Goal: Task Accomplishment & Management: Complete application form

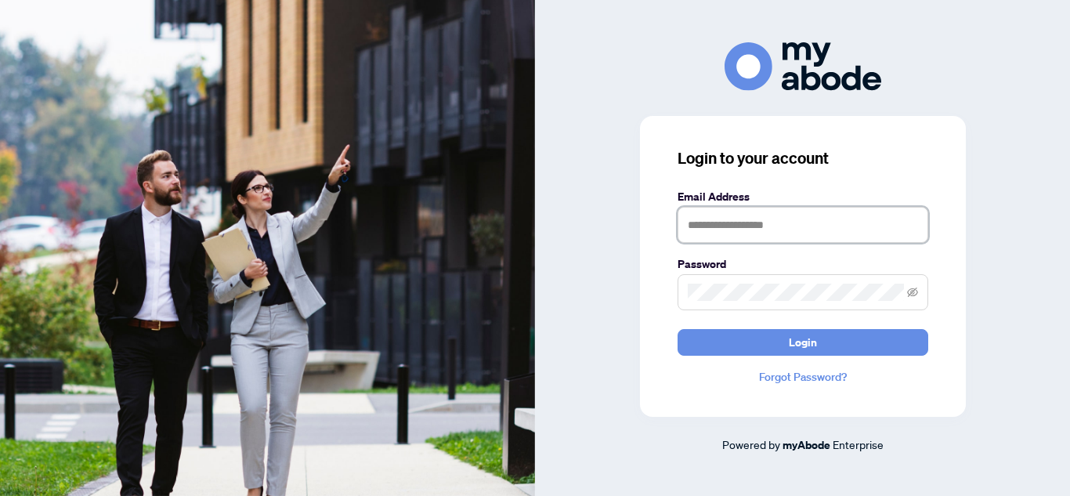
click at [739, 234] on input "text" at bounding box center [803, 225] width 251 height 36
type input "**********"
click at [678, 329] on button "Login" at bounding box center [803, 342] width 251 height 27
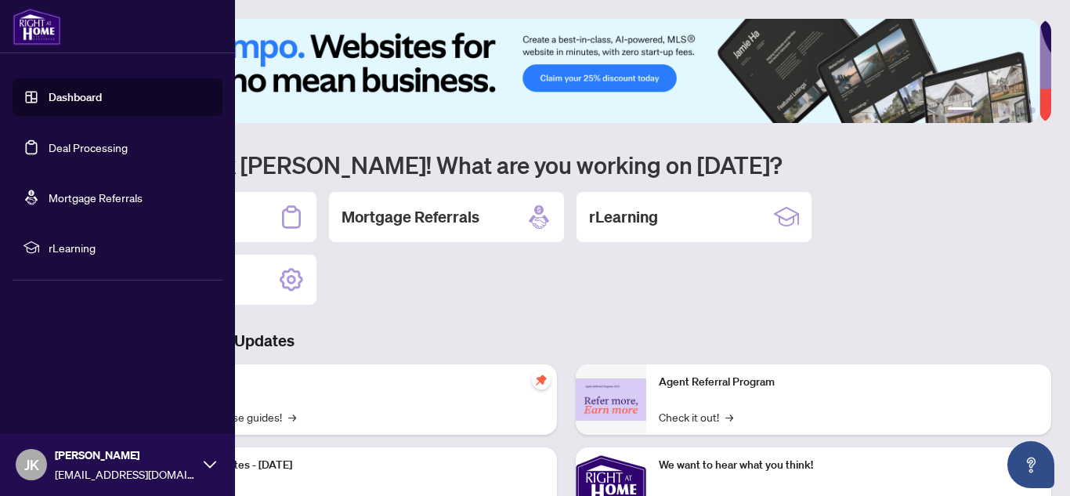
click at [78, 147] on link "Deal Processing" at bounding box center [88, 147] width 79 height 14
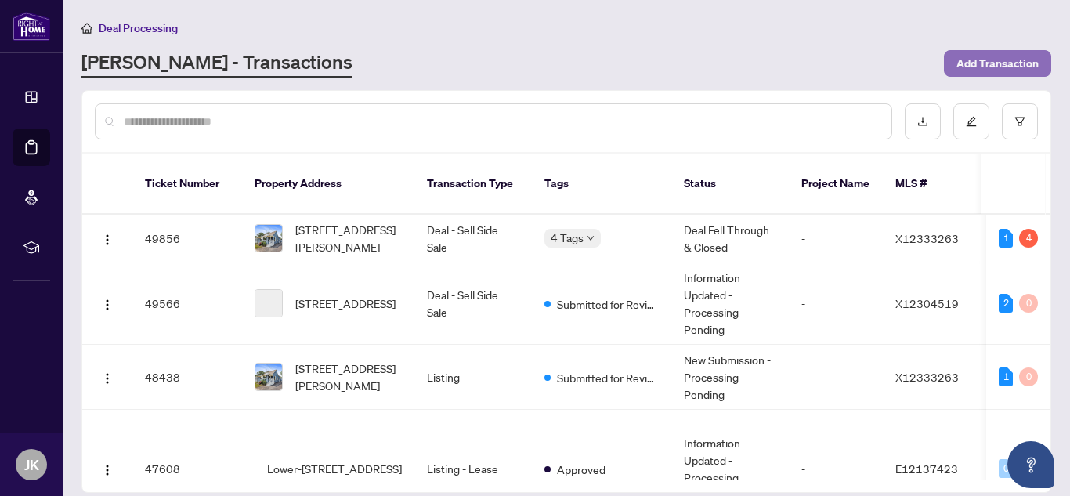
click at [969, 66] on span "Add Transaction" at bounding box center [997, 63] width 82 height 25
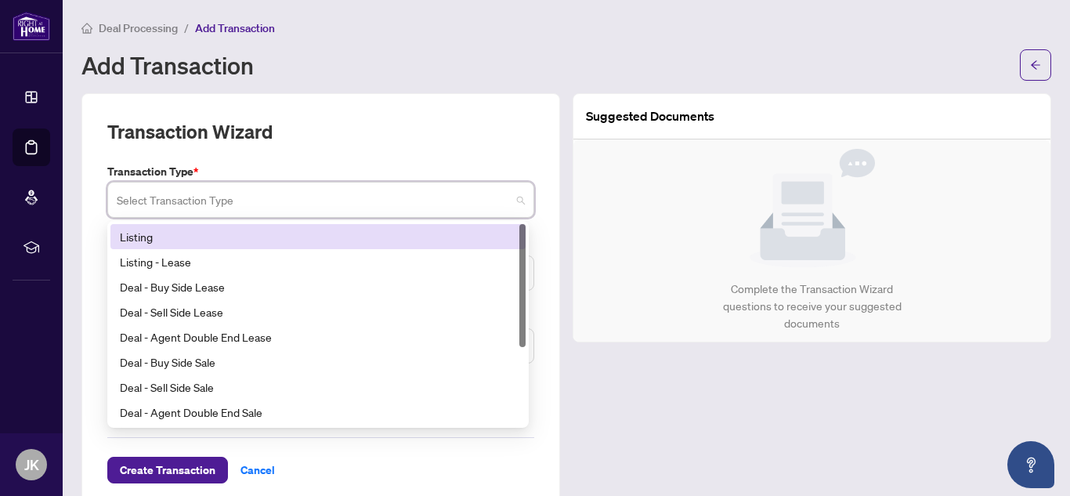
click at [443, 203] on input "search" at bounding box center [314, 202] width 394 height 34
click at [407, 234] on div "Listing" at bounding box center [318, 236] width 396 height 17
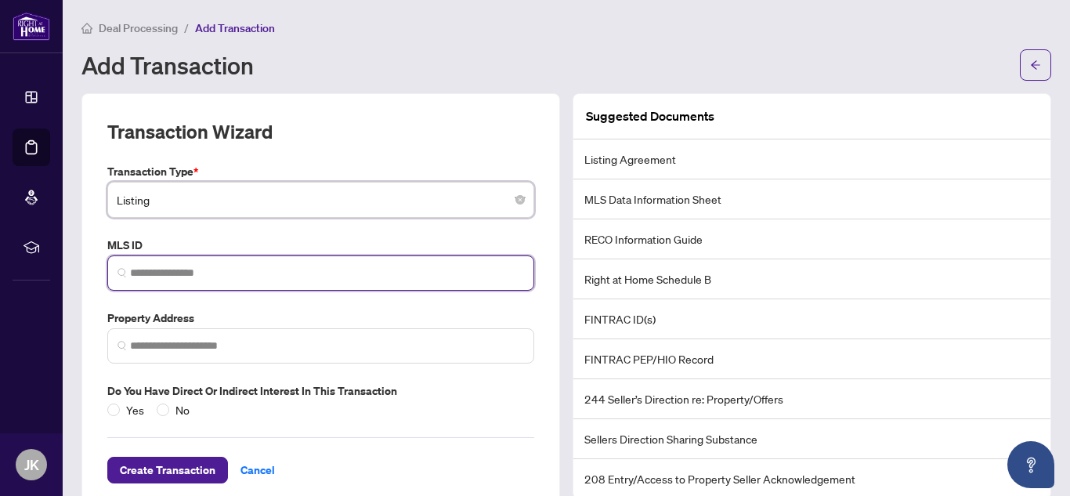
click at [193, 276] on input "search" at bounding box center [327, 273] width 394 height 16
paste input "*********"
type input "*********"
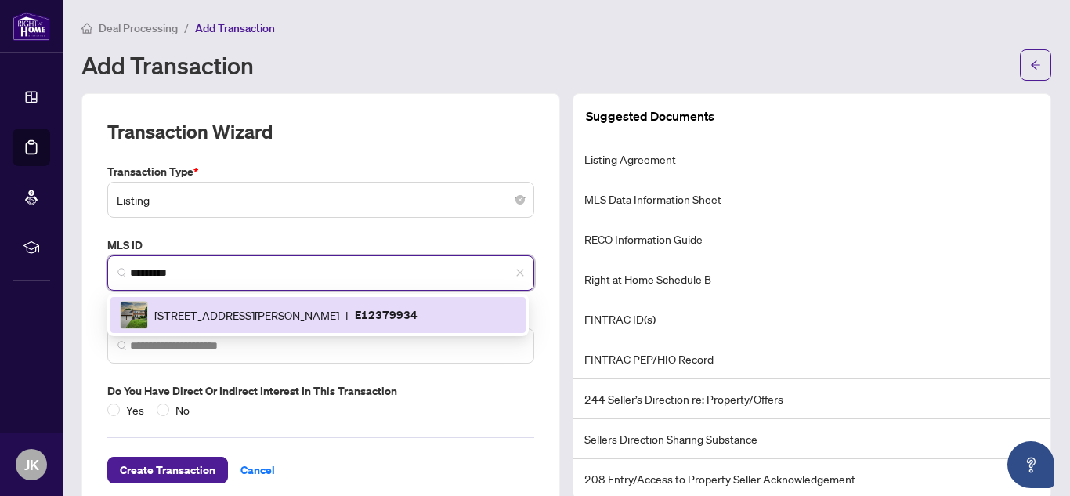
click at [211, 311] on span "[STREET_ADDRESS][PERSON_NAME]" at bounding box center [246, 314] width 185 height 17
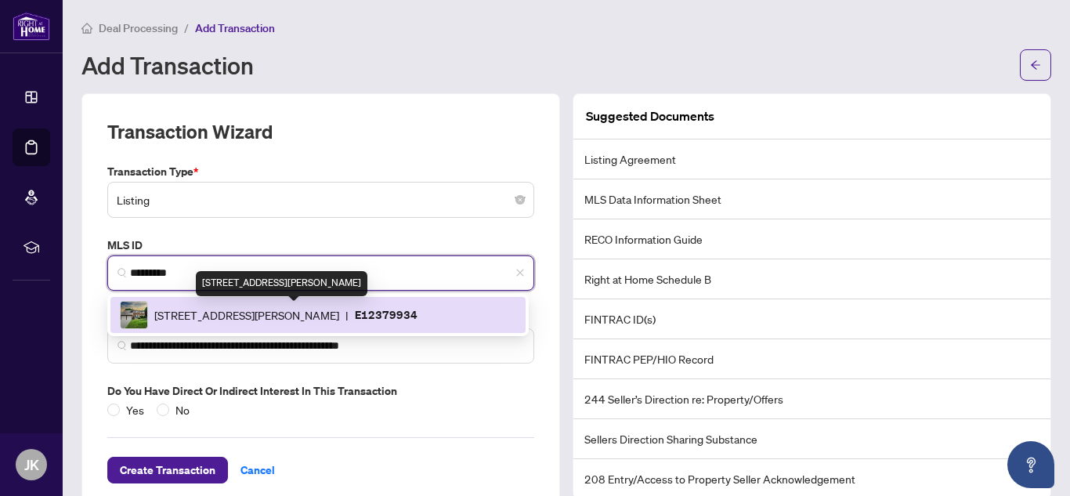
type input "**********"
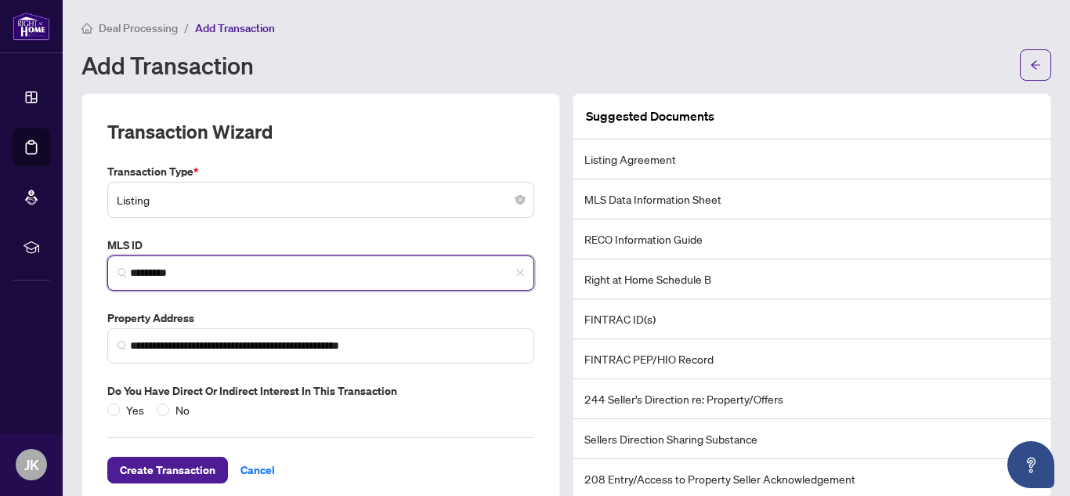
scroll to position [31, 0]
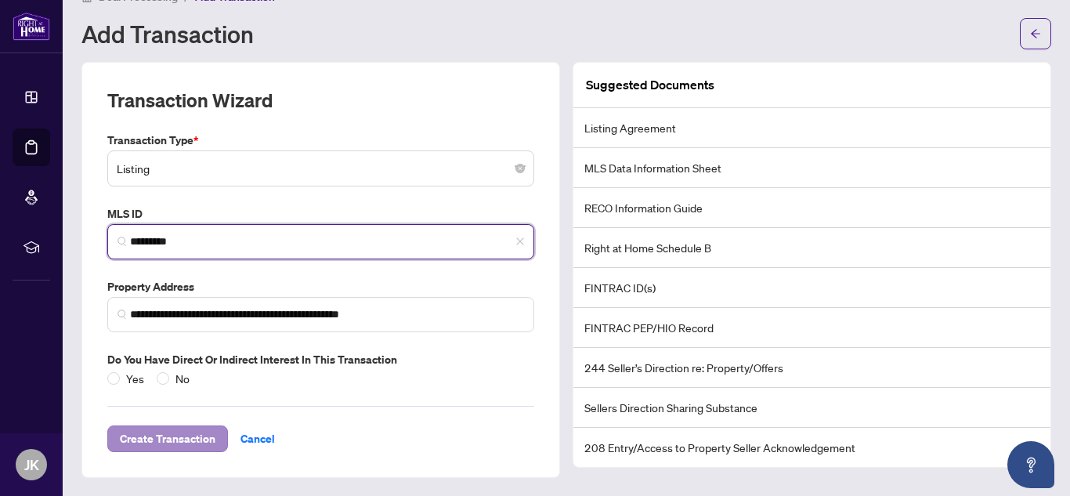
type input "*********"
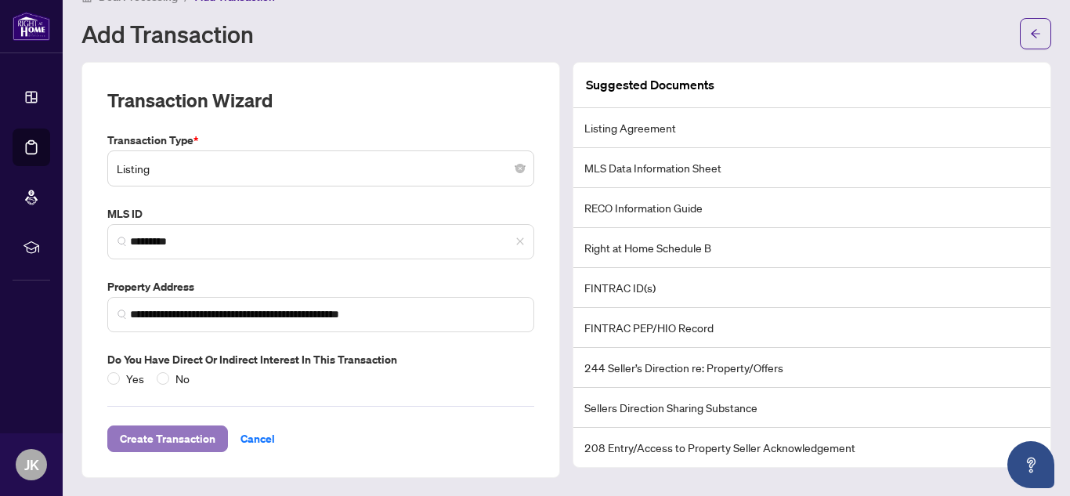
click at [205, 438] on span "Create Transaction" at bounding box center [168, 438] width 96 height 25
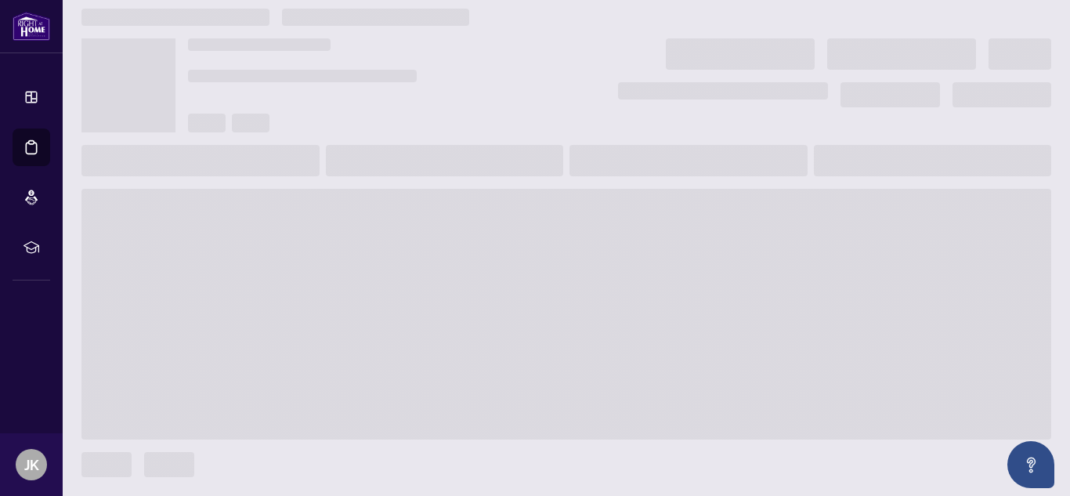
scroll to position [10, 0]
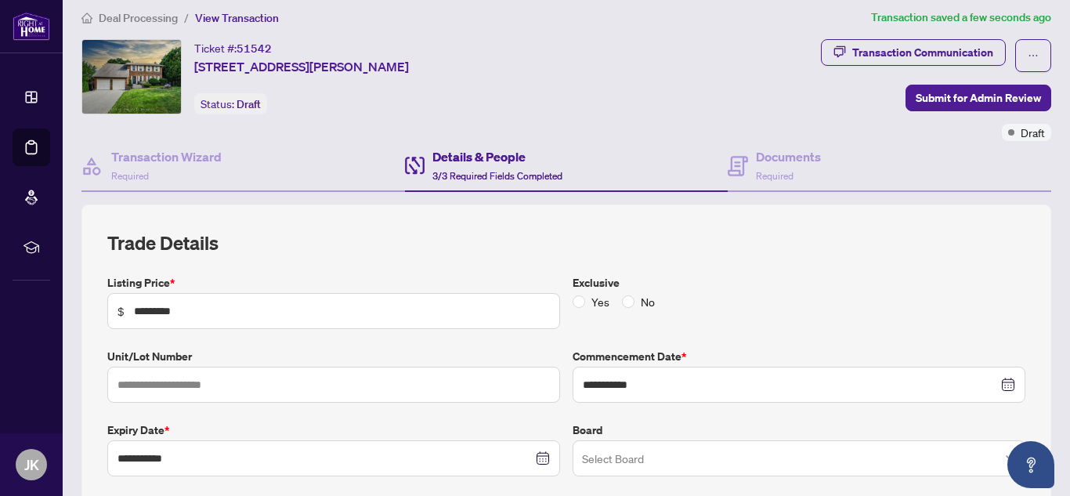
type input "**********"
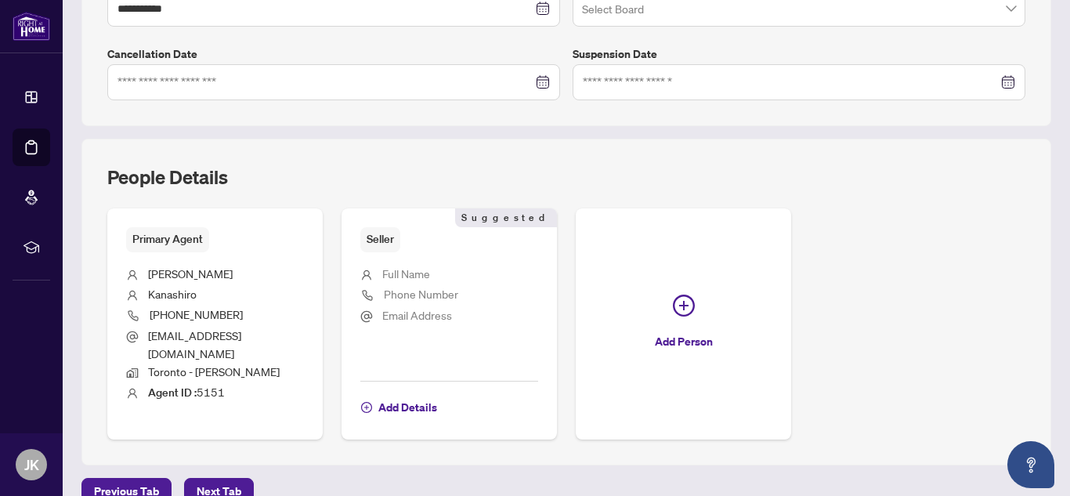
scroll to position [471, 0]
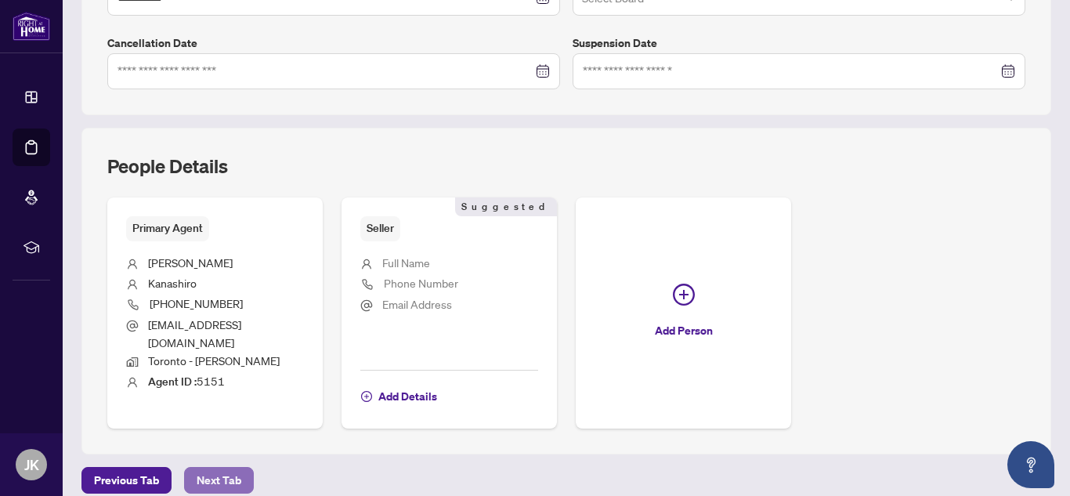
click at [222, 468] on span "Next Tab" at bounding box center [219, 480] width 45 height 25
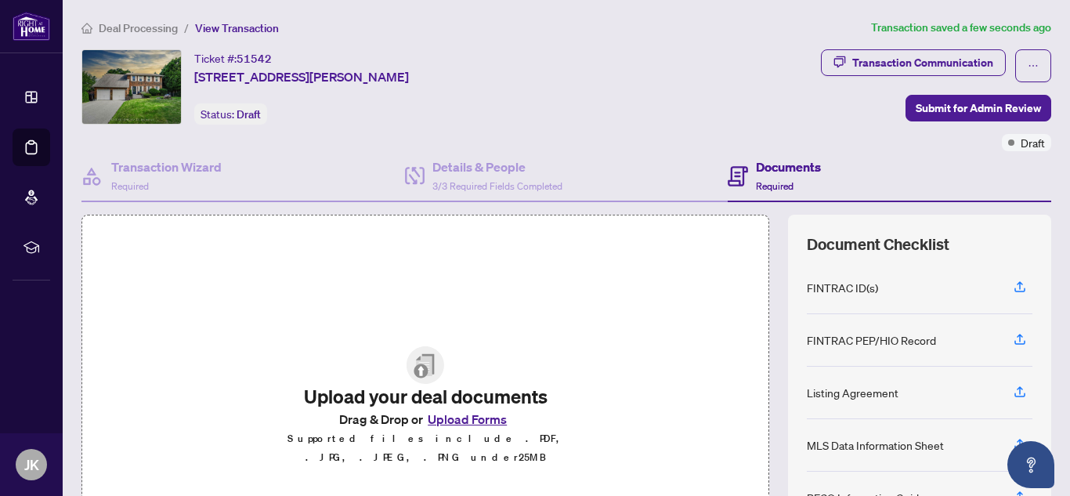
scroll to position [160, 0]
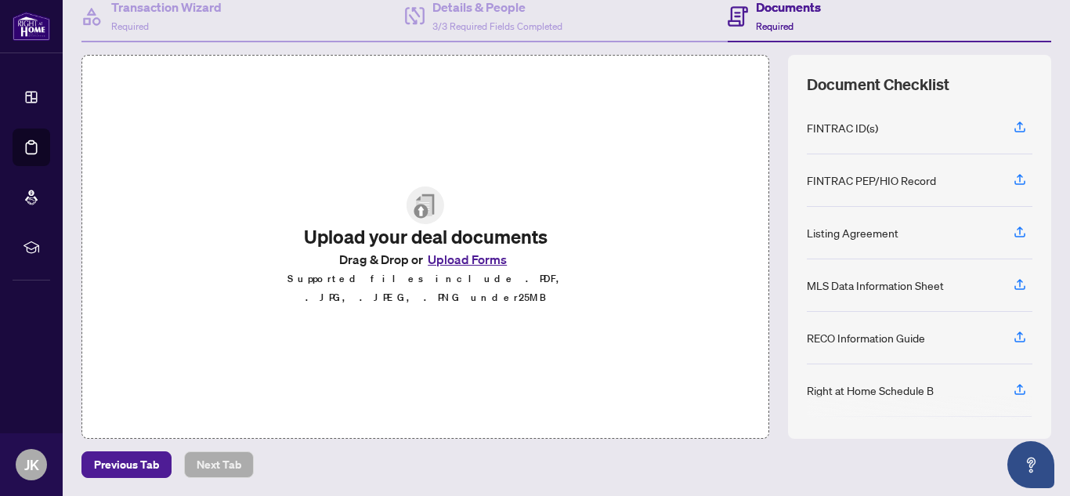
click at [471, 269] on button "Upload Forms" at bounding box center [467, 259] width 89 height 20
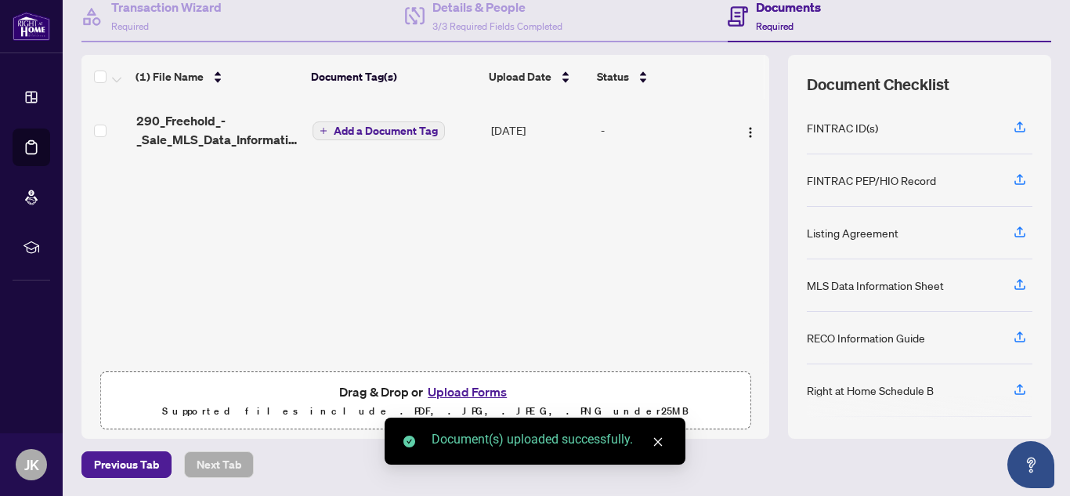
click at [458, 387] on button "Upload Forms" at bounding box center [467, 391] width 89 height 20
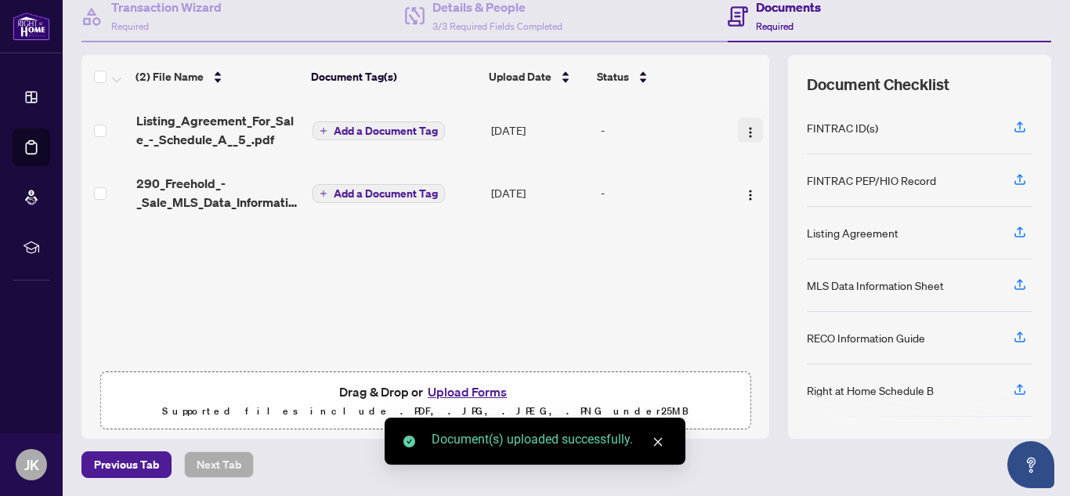
click at [744, 138] on span "button" at bounding box center [750, 129] width 13 height 17
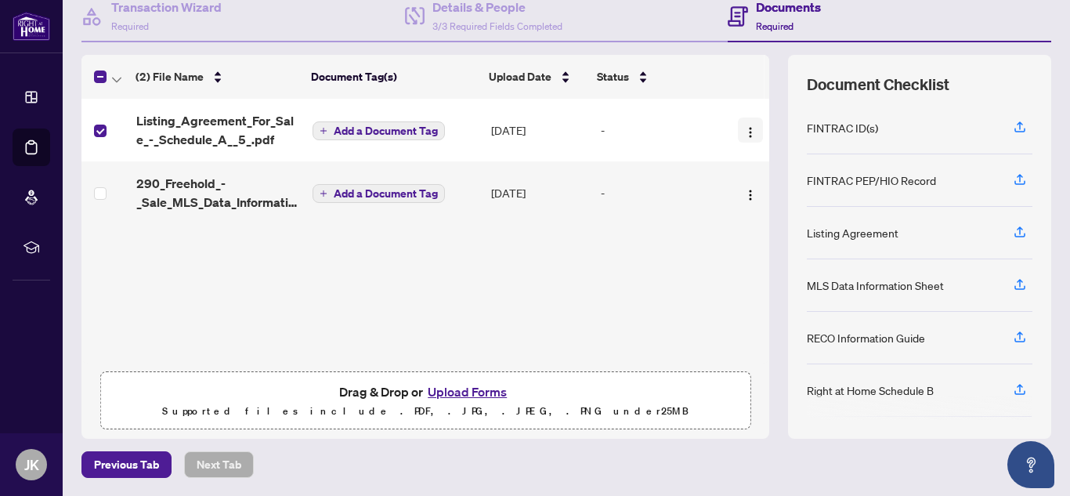
click at [744, 137] on img "button" at bounding box center [750, 132] width 13 height 13
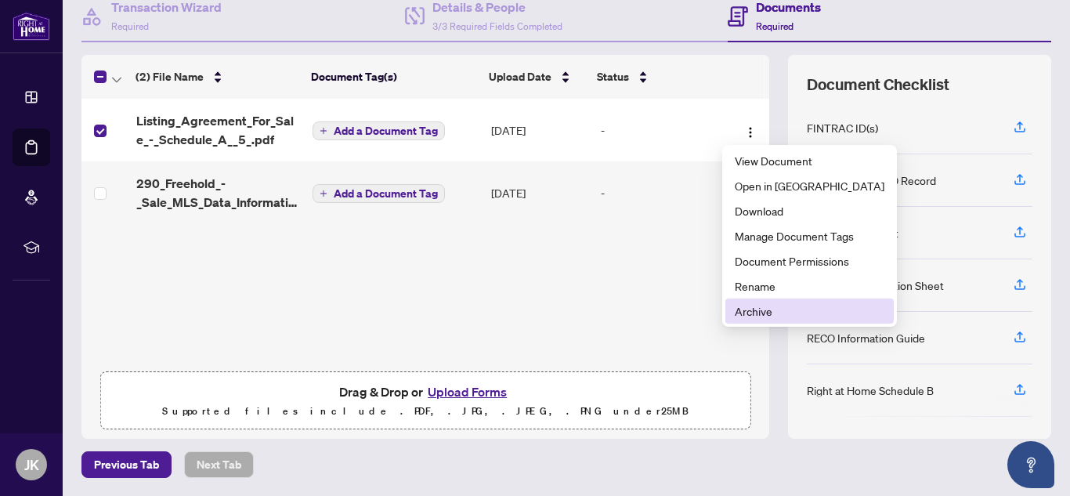
click at [750, 311] on span "Archive" at bounding box center [810, 310] width 150 height 17
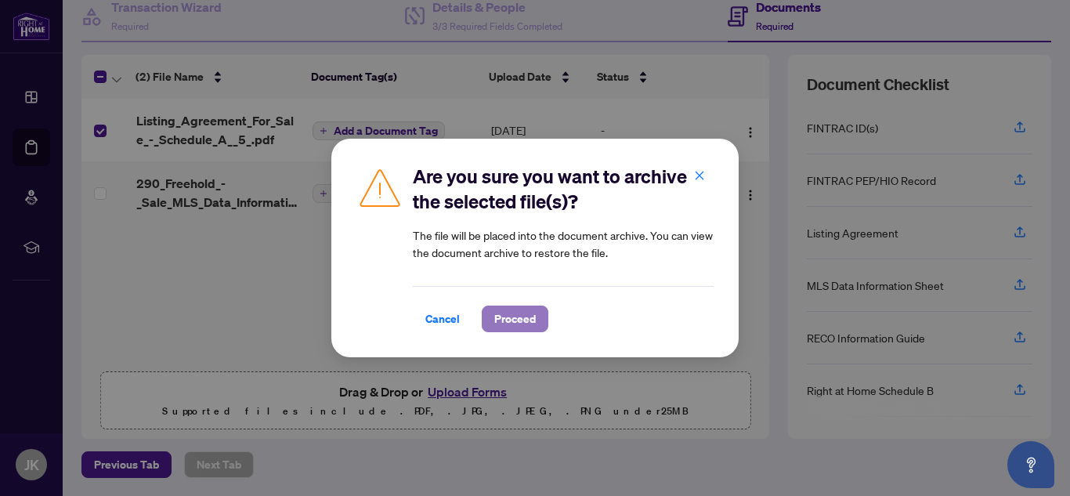
click at [543, 329] on button "Proceed" at bounding box center [515, 318] width 67 height 27
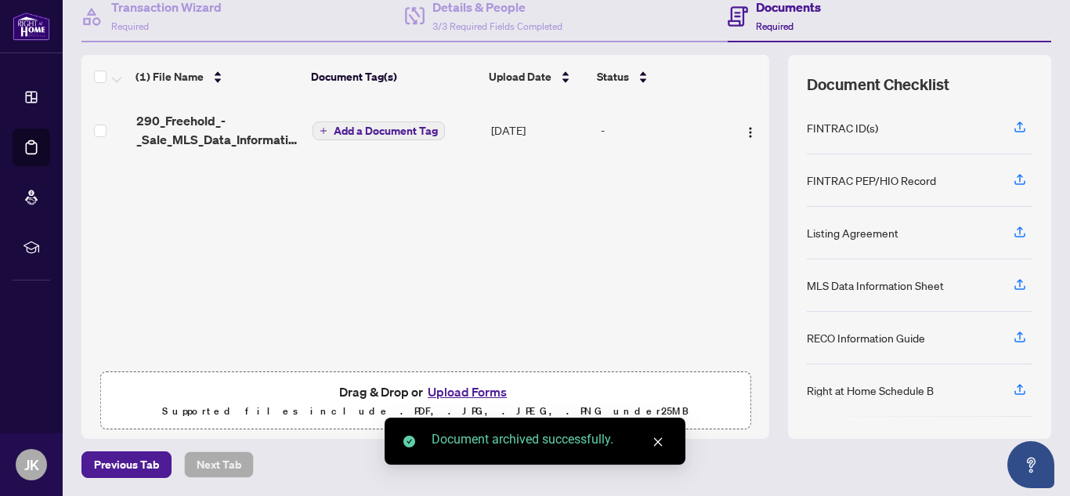
click at [472, 387] on button "Upload Forms" at bounding box center [467, 391] width 89 height 20
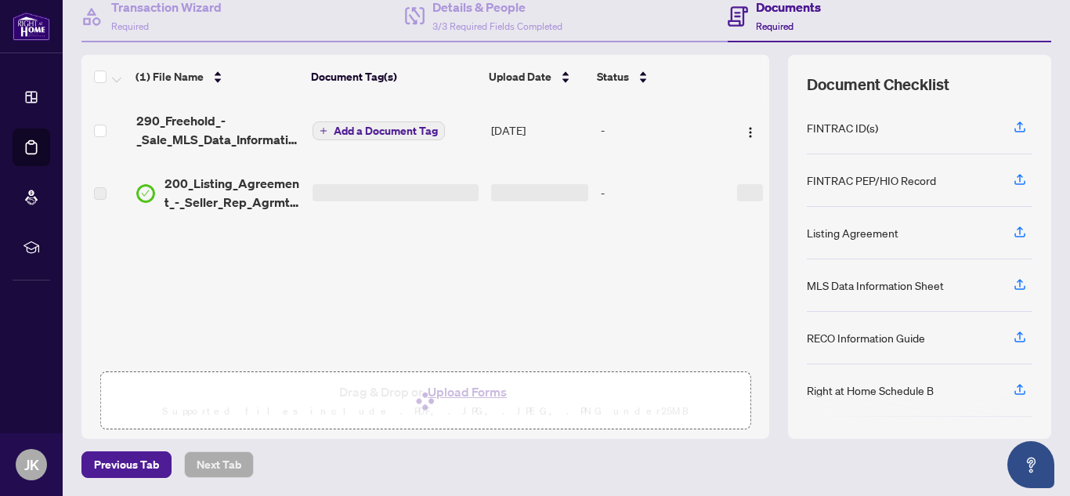
click at [403, 125] on span "Add a Document Tag" at bounding box center [386, 130] width 104 height 11
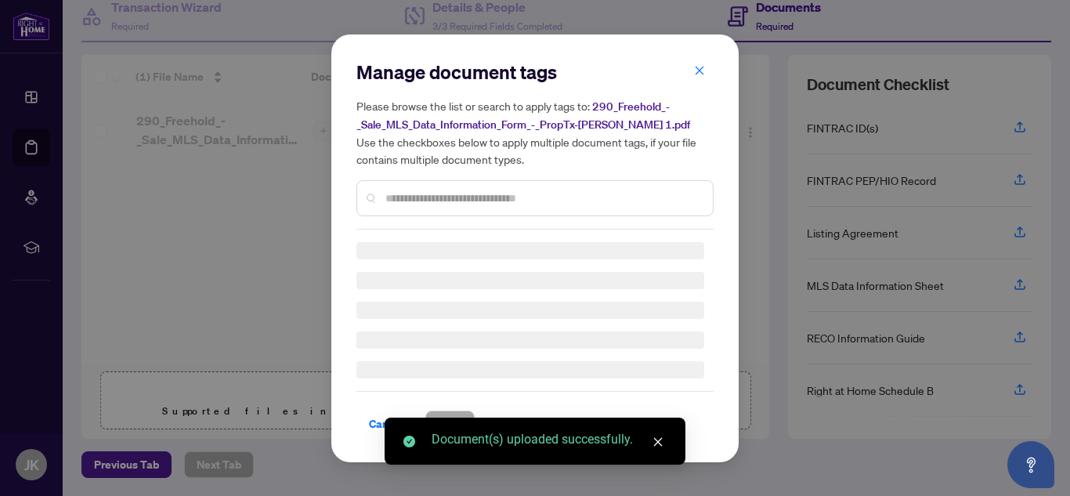
click at [459, 196] on div "Manage document tags Please browse the list or search to apply tags to: 290_Fre…" at bounding box center [534, 145] width 357 height 170
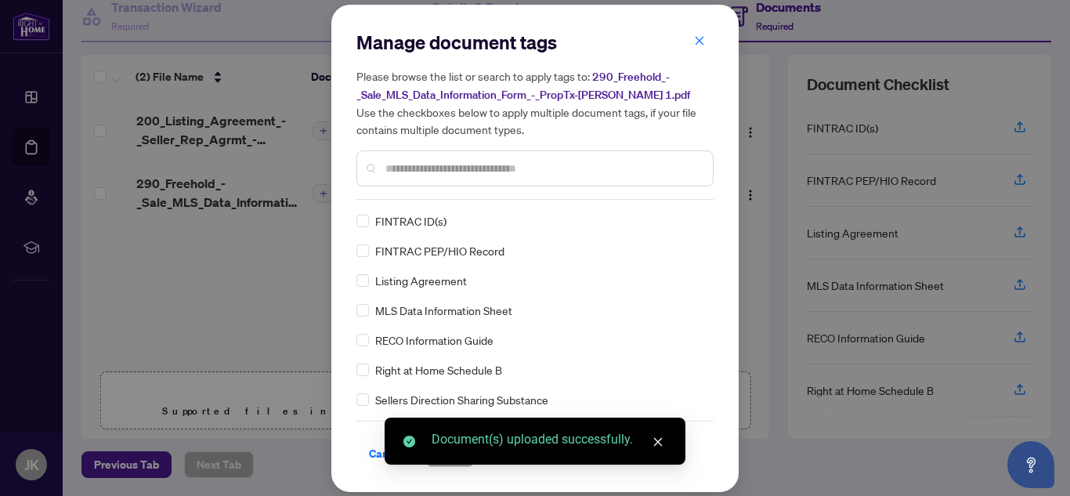
click at [459, 161] on input "text" at bounding box center [542, 168] width 315 height 17
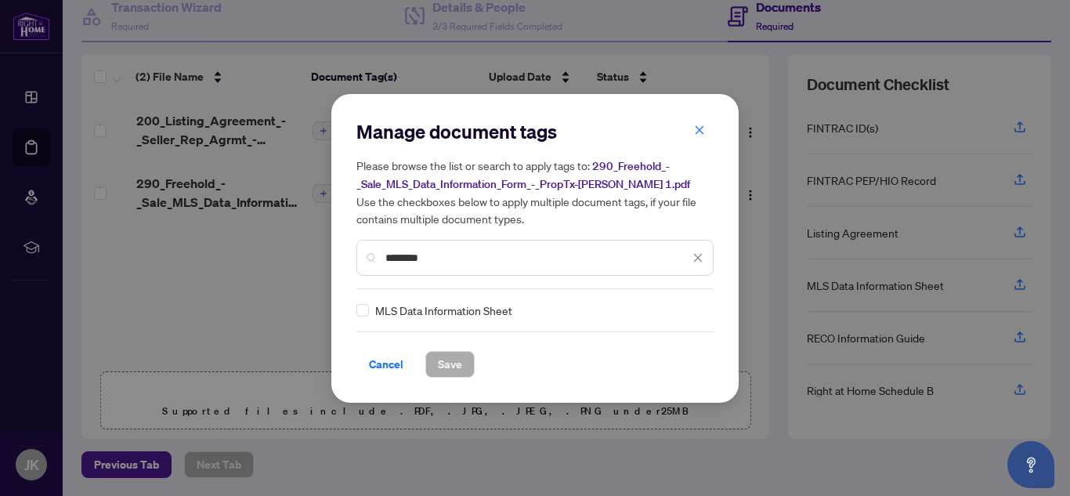
type input "********"
click at [438, 363] on span "Save" at bounding box center [450, 364] width 24 height 25
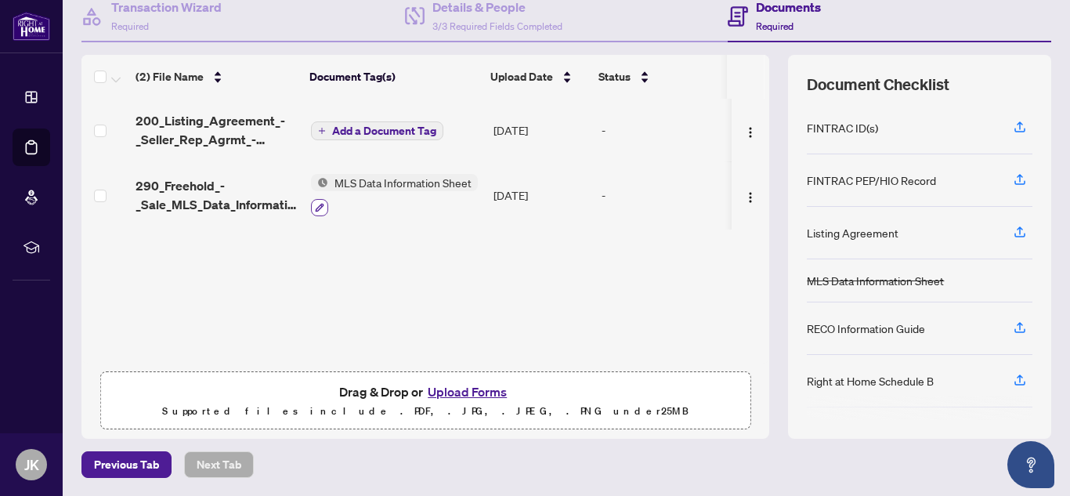
click at [315, 204] on icon "button" at bounding box center [319, 207] width 9 height 9
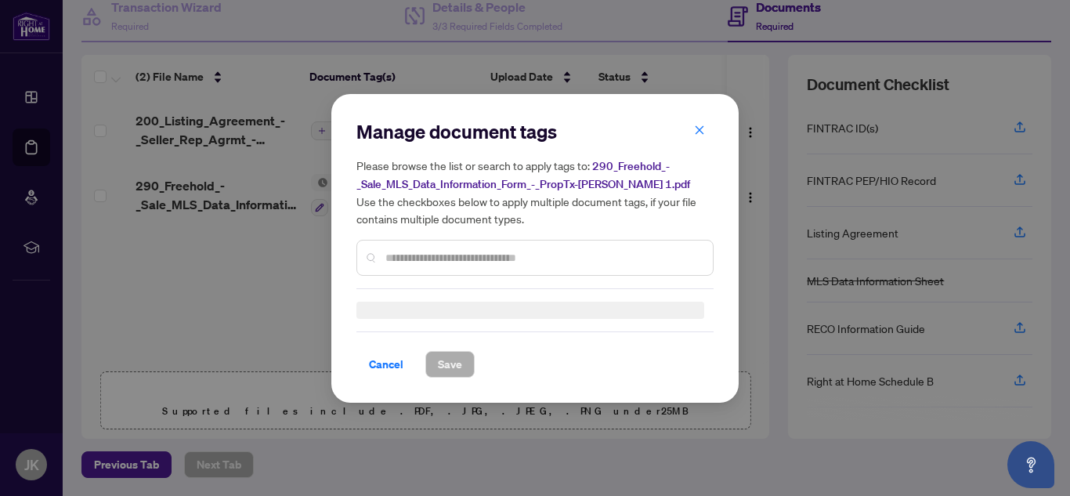
click at [437, 302] on div at bounding box center [534, 310] width 357 height 17
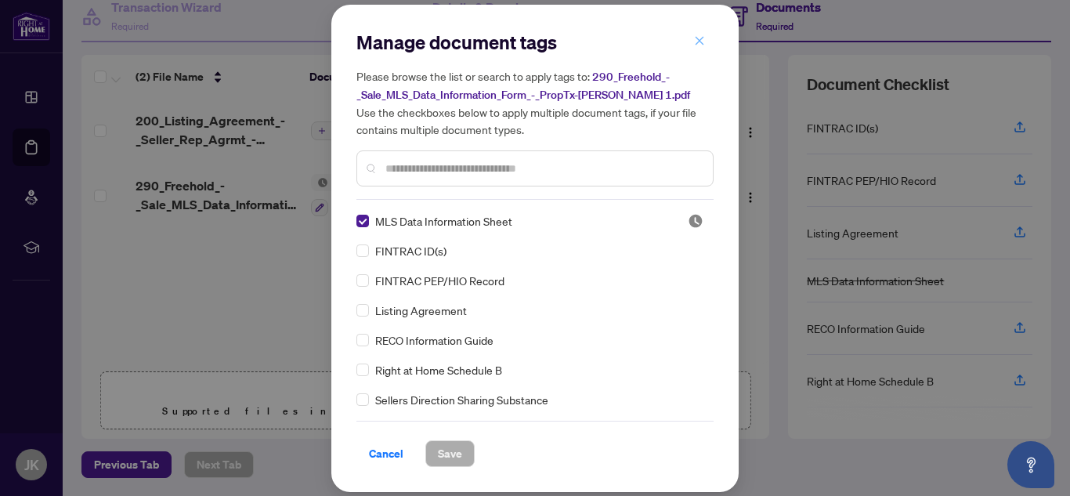
click at [702, 41] on icon "close" at bounding box center [700, 41] width 9 height 9
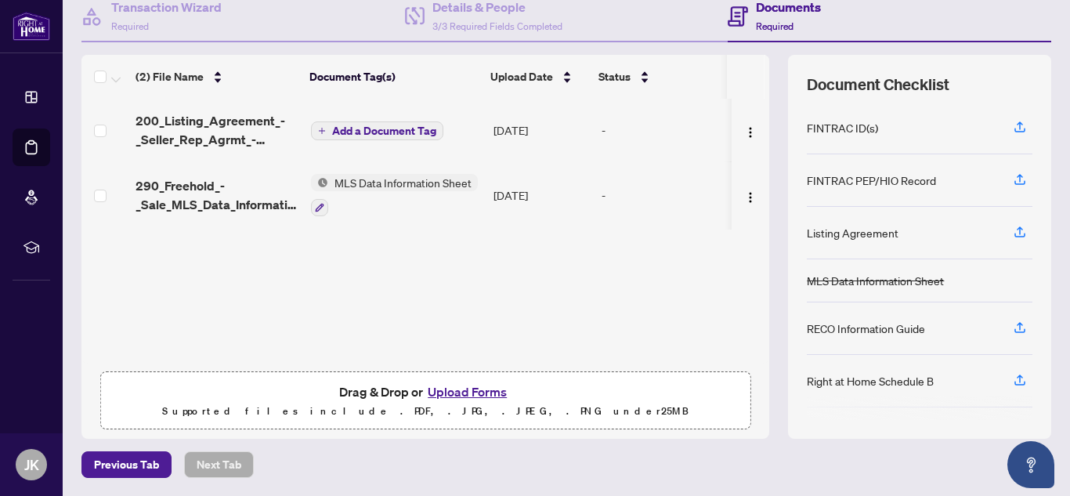
click at [350, 130] on span "Add a Document Tag" at bounding box center [384, 130] width 104 height 11
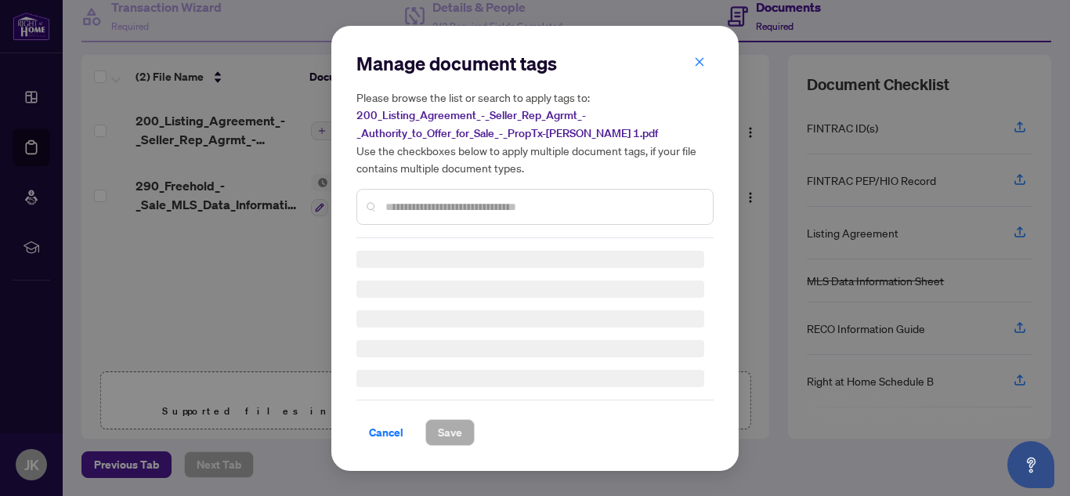
click at [414, 210] on input "text" at bounding box center [542, 206] width 315 height 17
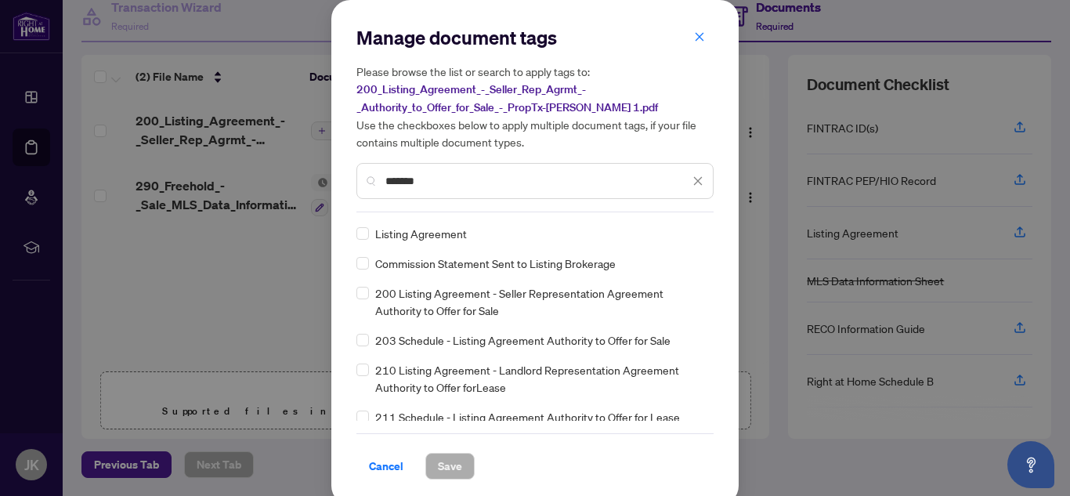
type input "*******"
click at [461, 468] on button "Save" at bounding box center [449, 466] width 49 height 27
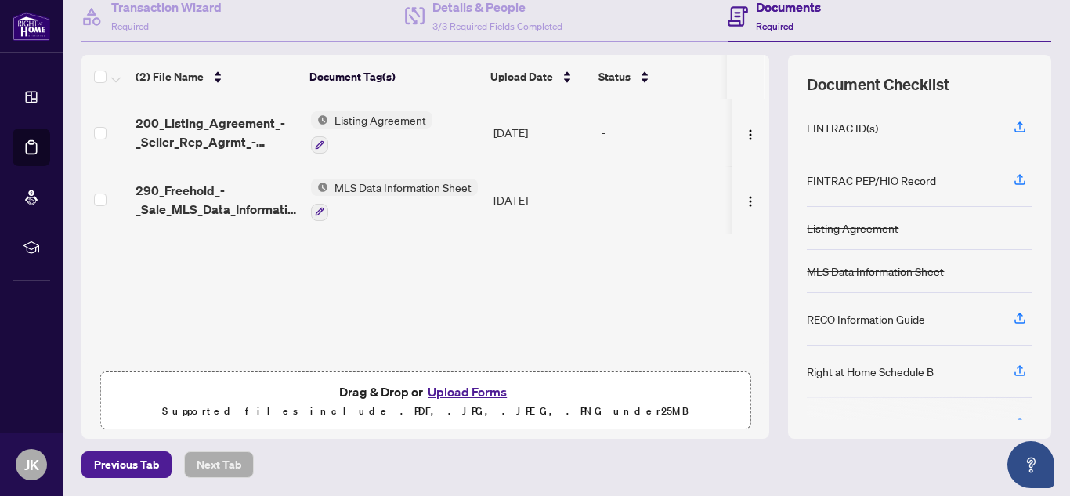
click at [486, 393] on button "Upload Forms" at bounding box center [467, 391] width 89 height 20
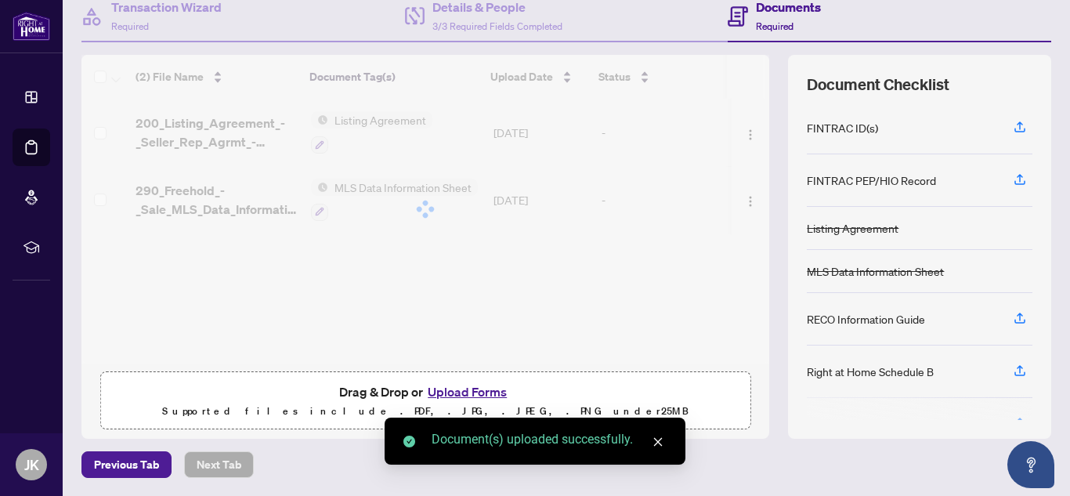
click at [472, 399] on button "Upload Forms" at bounding box center [467, 391] width 89 height 20
click at [374, 121] on div at bounding box center [425, 209] width 688 height 309
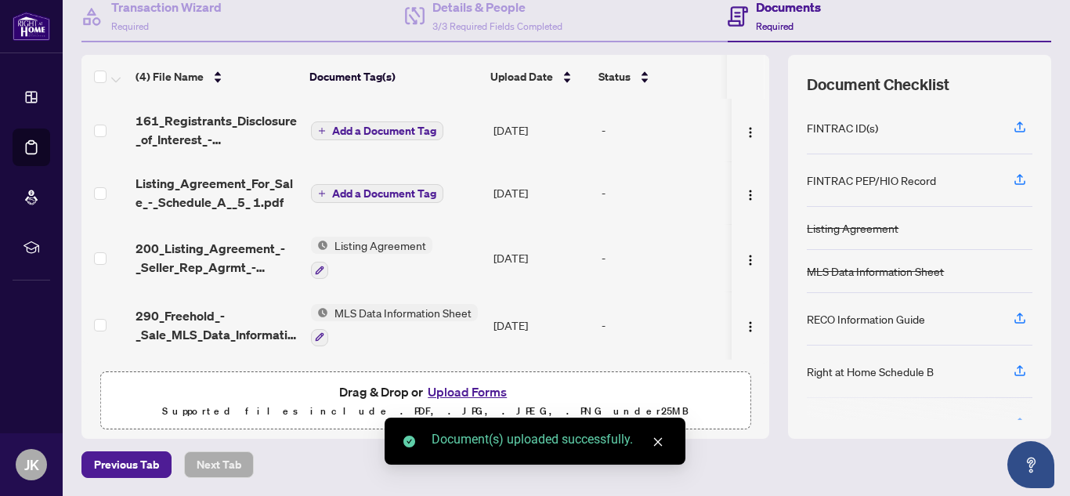
click at [376, 132] on span "Add a Document Tag" at bounding box center [384, 130] width 104 height 11
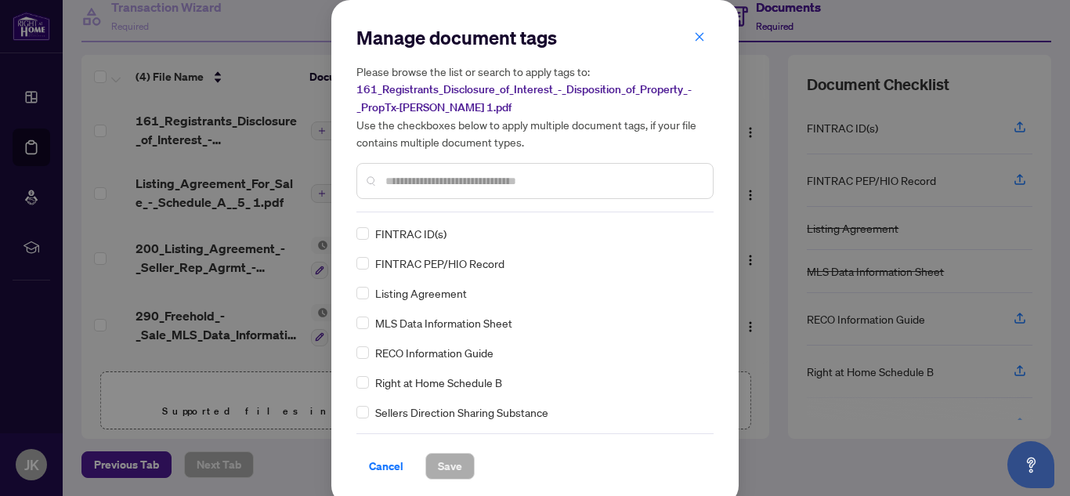
click at [486, 205] on div "Manage document tags Please browse the list or search to apply tags to: 161_Reg…" at bounding box center [534, 118] width 357 height 187
click at [485, 185] on input "text" at bounding box center [542, 180] width 315 height 17
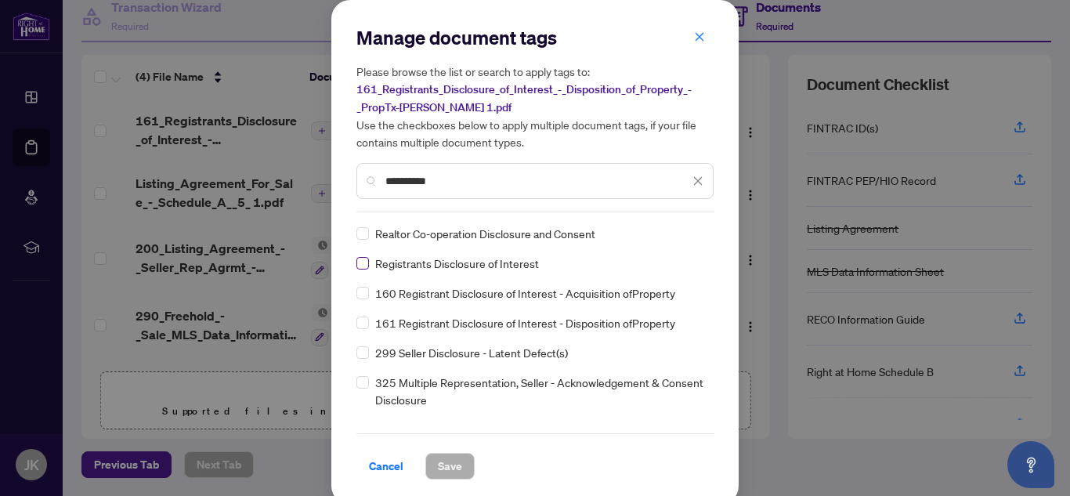
type input "**********"
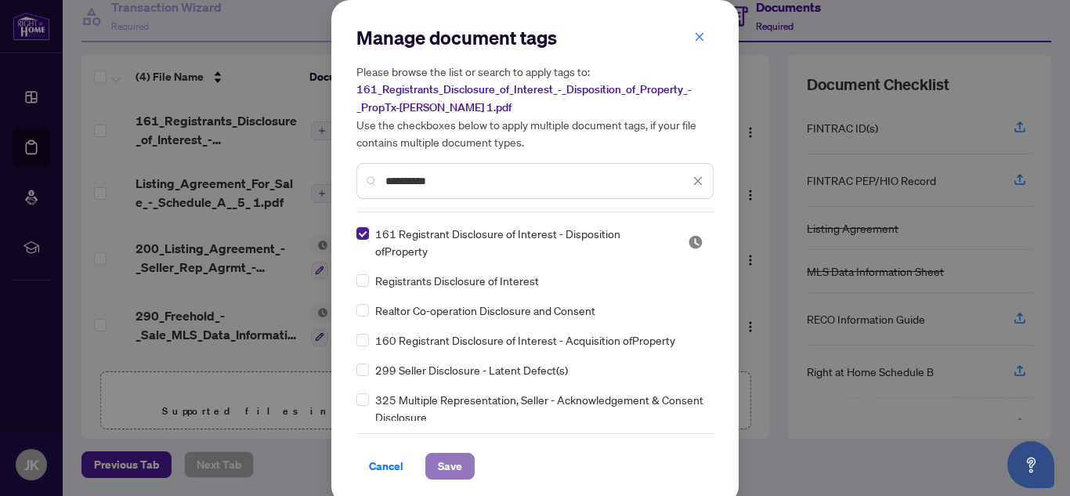
click at [438, 466] on span "Save" at bounding box center [450, 465] width 24 height 25
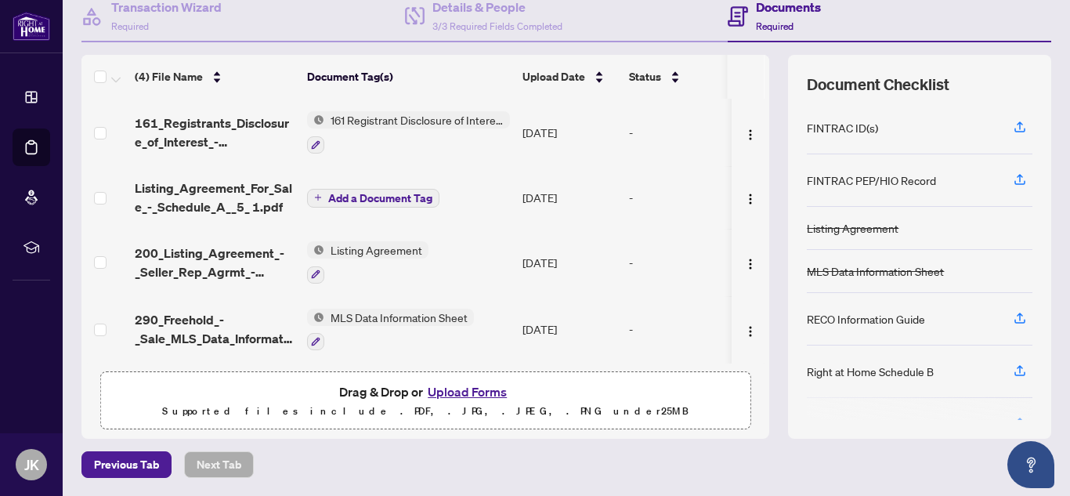
click at [342, 204] on button "Add a Document Tag" at bounding box center [373, 198] width 132 height 19
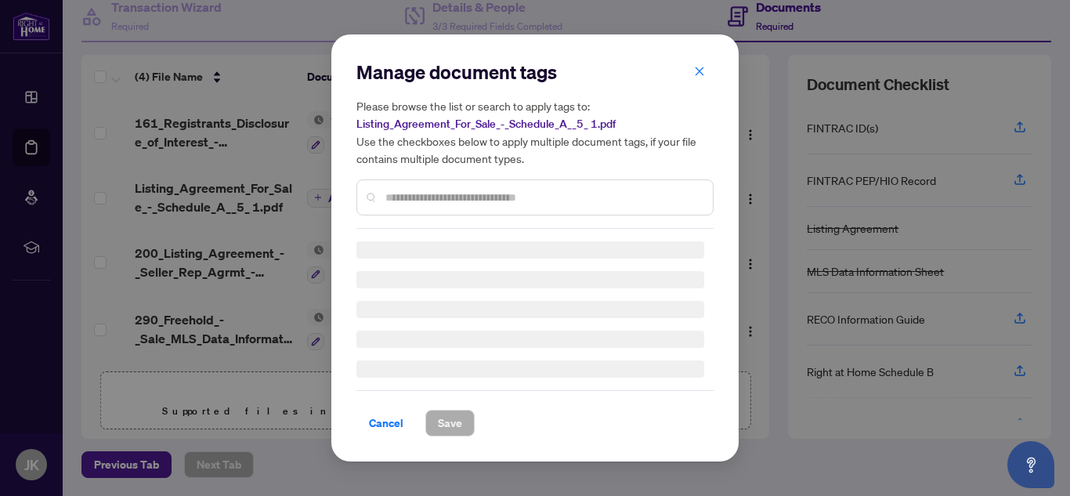
click at [421, 197] on div "Manage document tags Please browse the list or search to apply tags to: Listing…" at bounding box center [534, 144] width 357 height 169
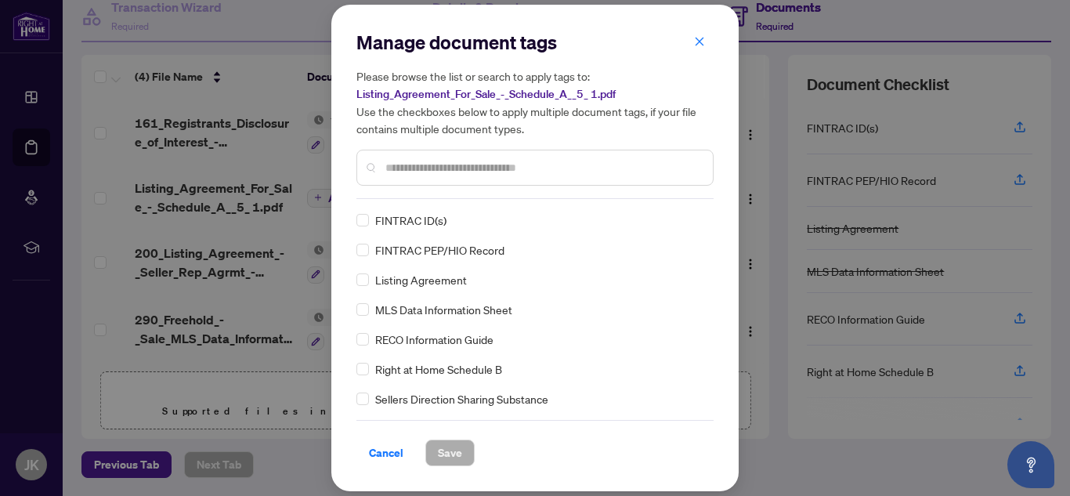
click at [421, 173] on input "text" at bounding box center [542, 167] width 315 height 17
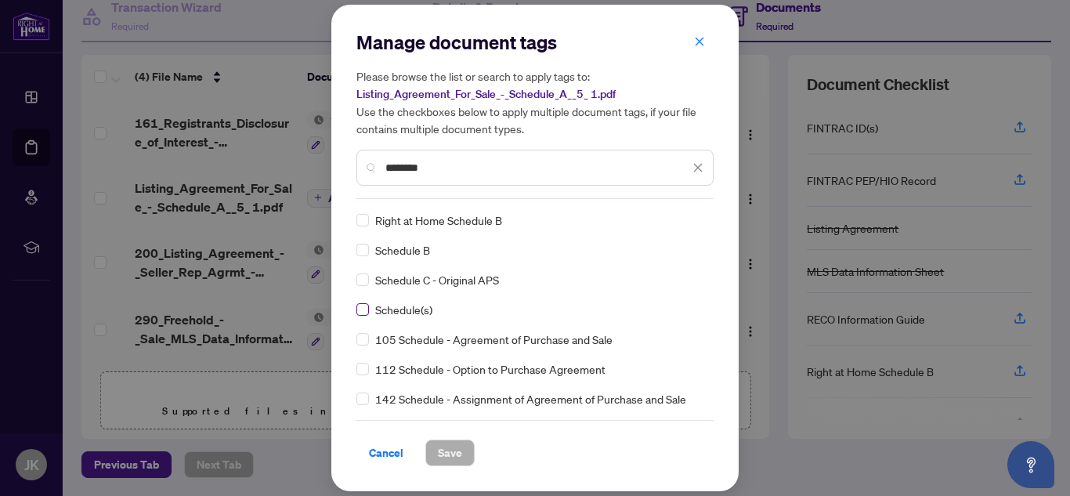
type input "********"
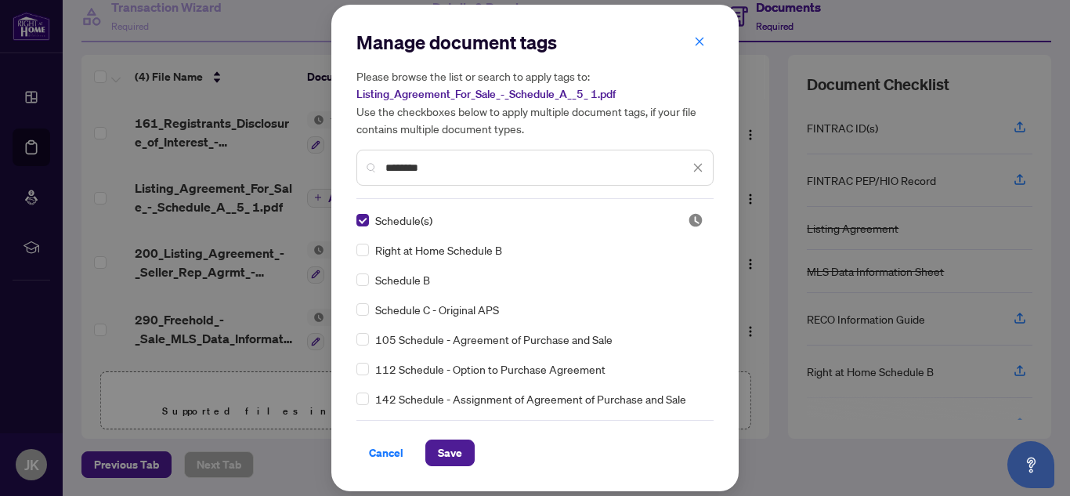
click at [444, 435] on div "Cancel Save" at bounding box center [534, 443] width 357 height 46
click at [446, 442] on span "Save" at bounding box center [450, 452] width 24 height 25
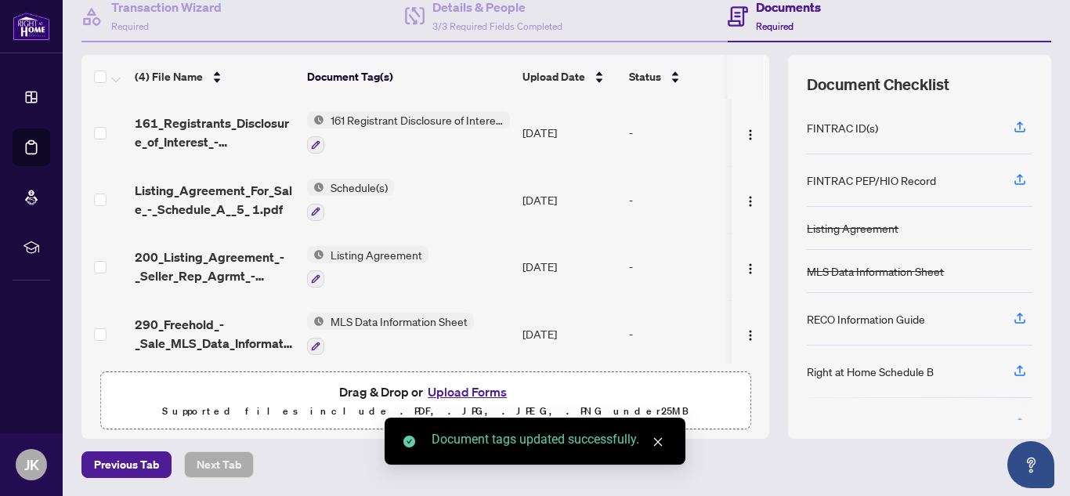
scroll to position [0, 0]
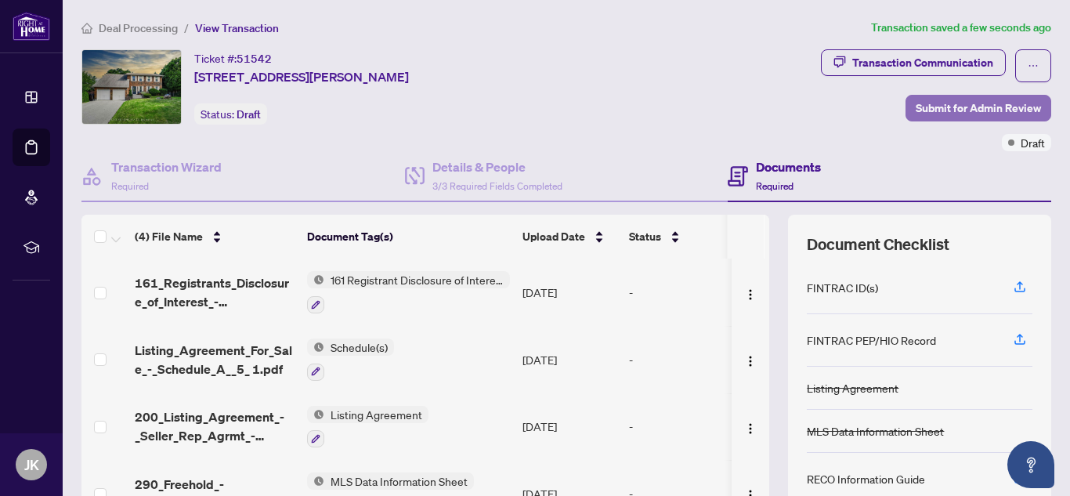
click at [905, 103] on button "Submit for Admin Review" at bounding box center [978, 108] width 146 height 27
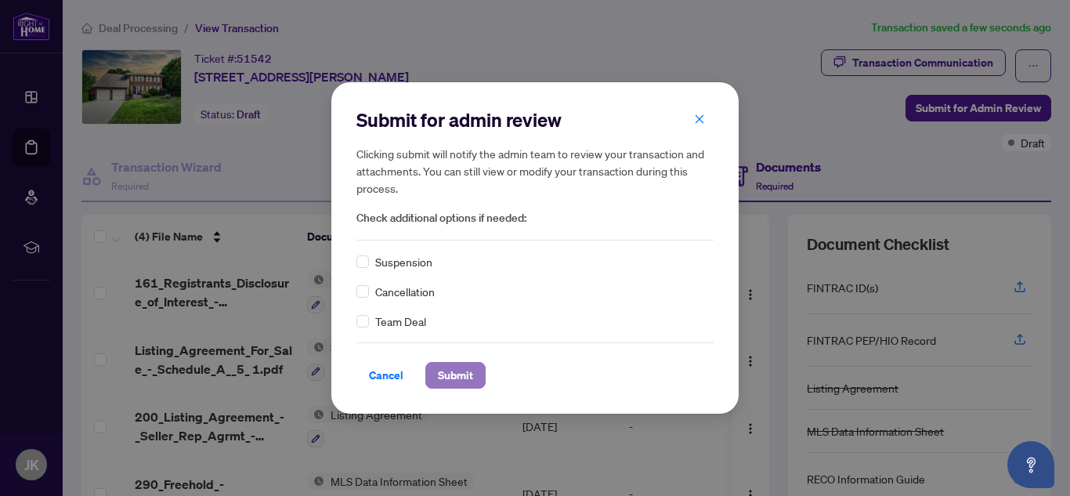
click at [455, 370] on span "Submit" at bounding box center [455, 375] width 35 height 25
